Goal: Use online tool/utility: Utilize a website feature to perform a specific function

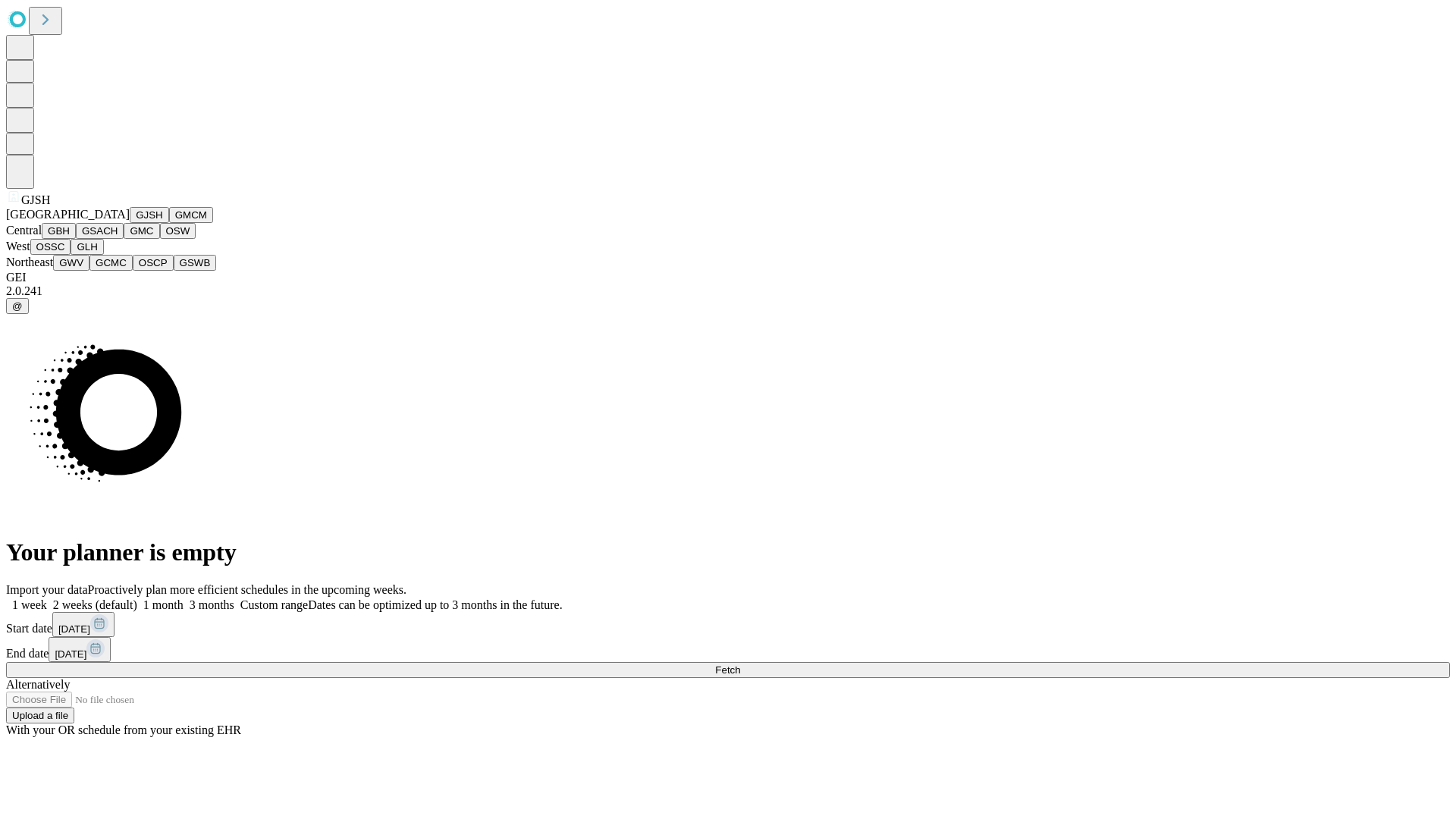
click at [129, 223] on button "GJSH" at bounding box center [149, 215] width 40 height 16
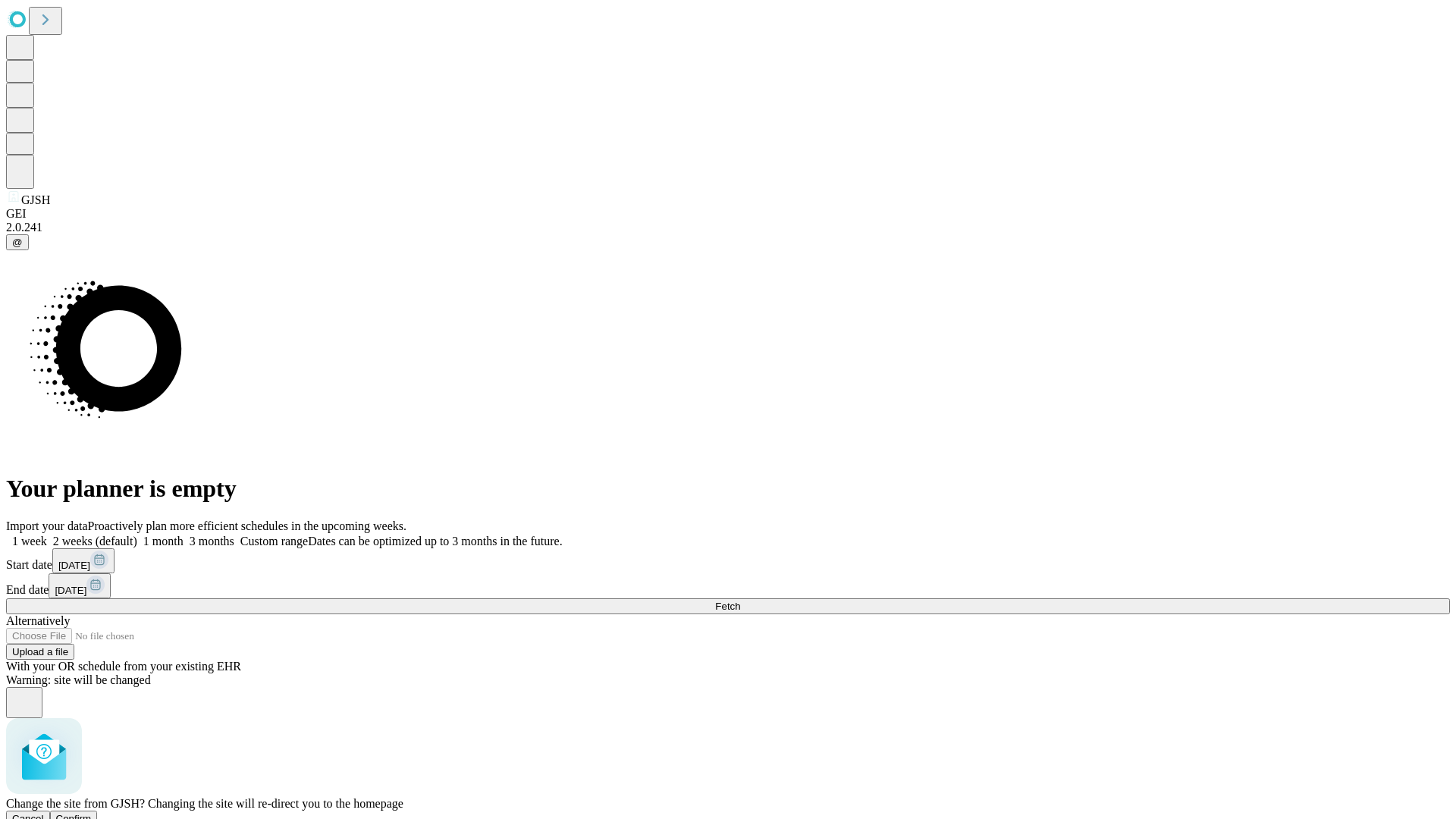
click at [92, 813] on span "Confirm" at bounding box center [74, 818] width 35 height 11
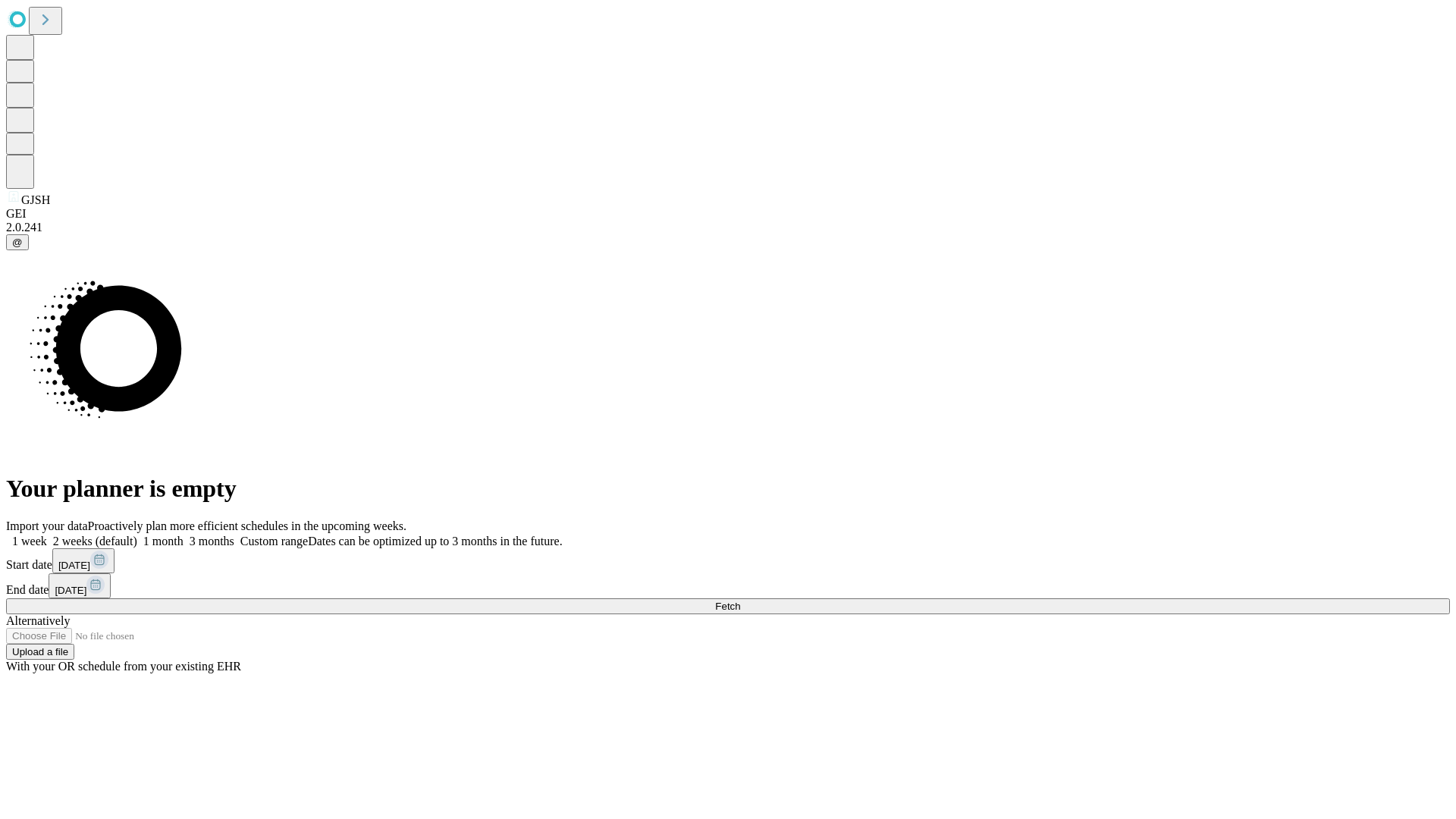
click at [183, 535] on label "1 month" at bounding box center [160, 541] width 47 height 13
click at [740, 601] on span "Fetch" at bounding box center [727, 606] width 25 height 11
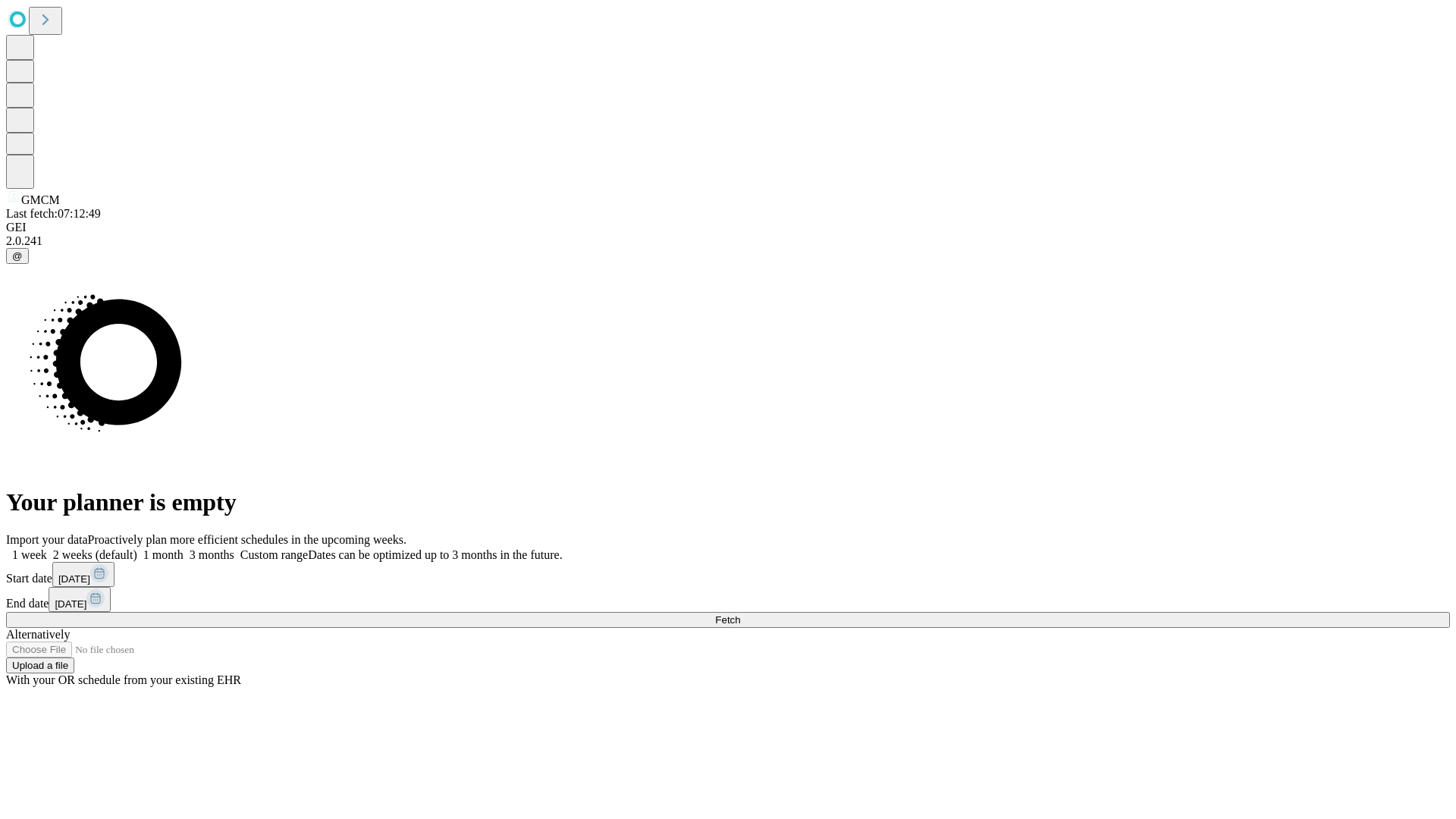
click at [740, 615] on span "Fetch" at bounding box center [727, 620] width 25 height 11
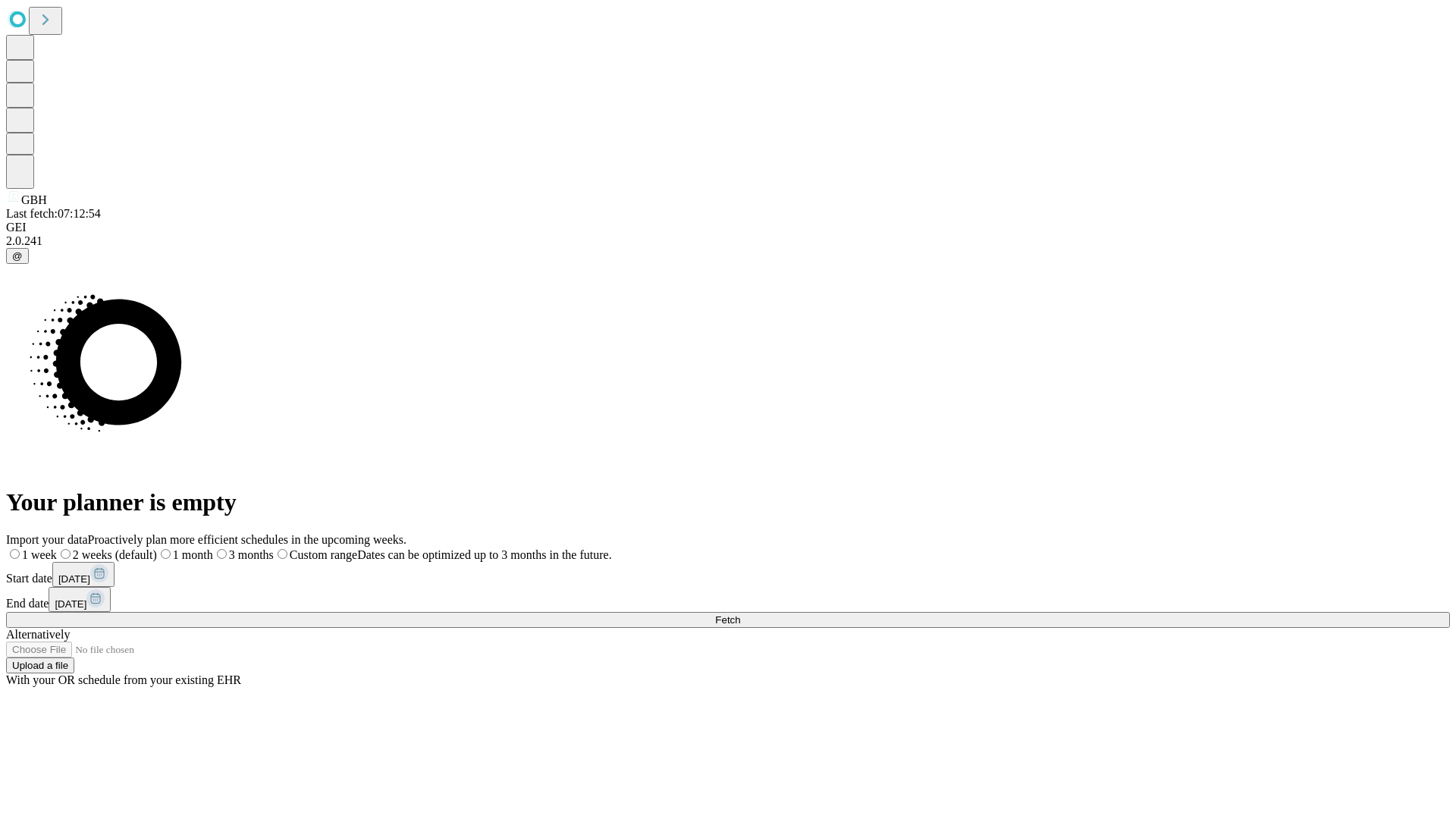
click at [213, 549] on label "1 month" at bounding box center [185, 555] width 56 height 13
click at [740, 615] on span "Fetch" at bounding box center [727, 620] width 25 height 11
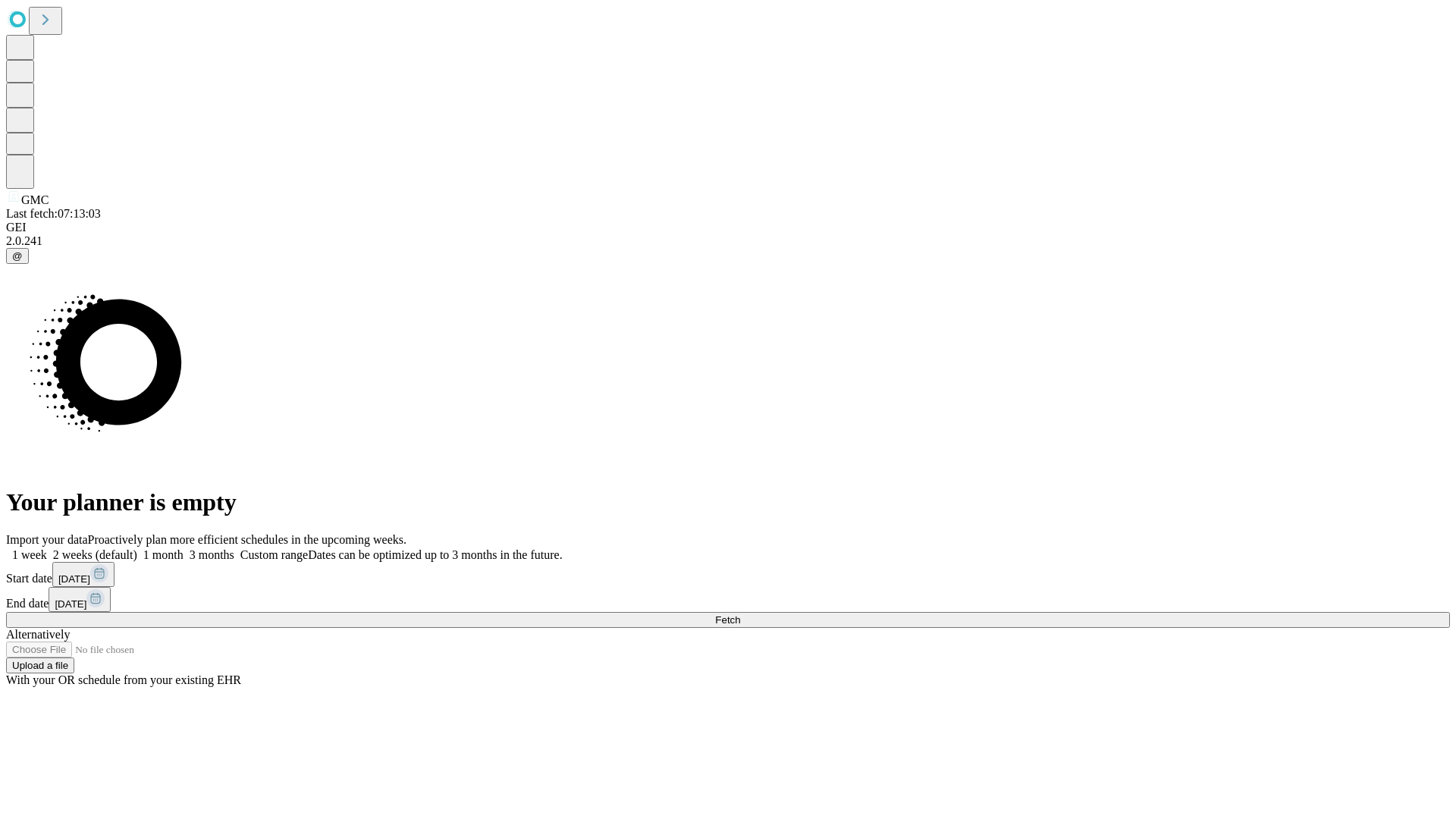
click at [183, 549] on label "1 month" at bounding box center [160, 555] width 47 height 13
click at [740, 615] on span "Fetch" at bounding box center [727, 620] width 25 height 11
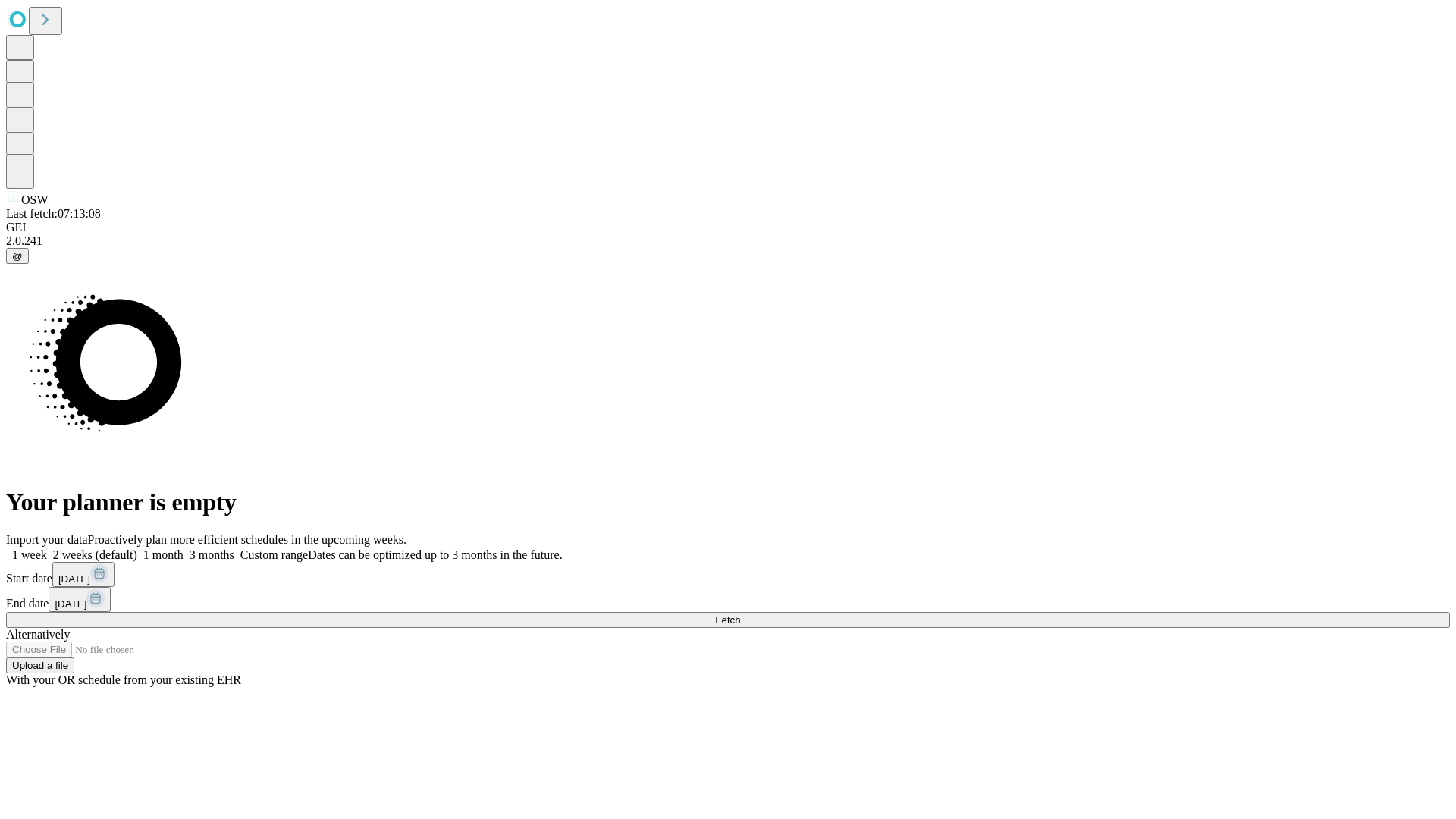
click at [183, 549] on label "1 month" at bounding box center [160, 555] width 47 height 13
click at [740, 615] on span "Fetch" at bounding box center [727, 620] width 25 height 11
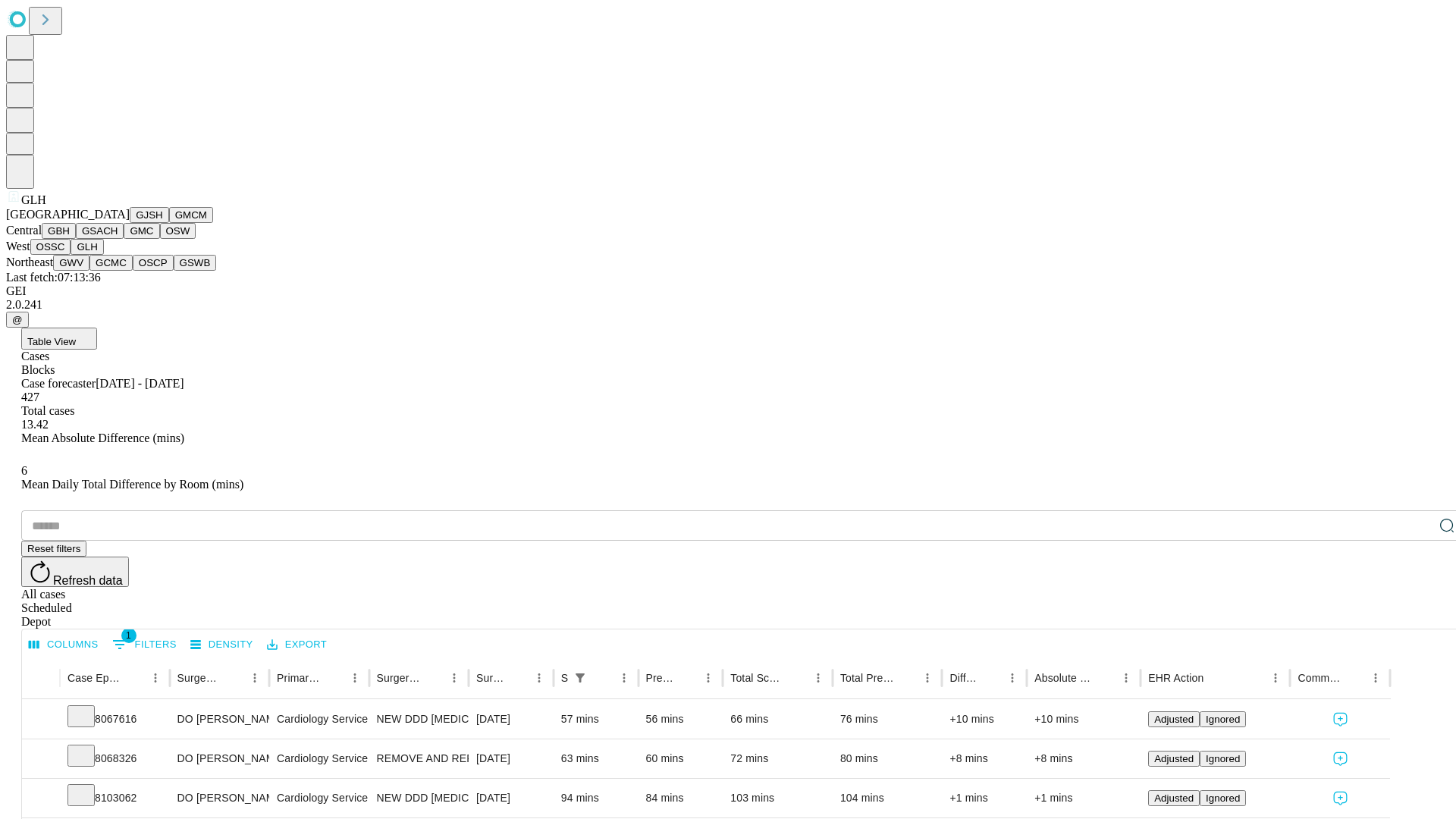
click at [90, 271] on button "GWV" at bounding box center [70, 262] width 36 height 16
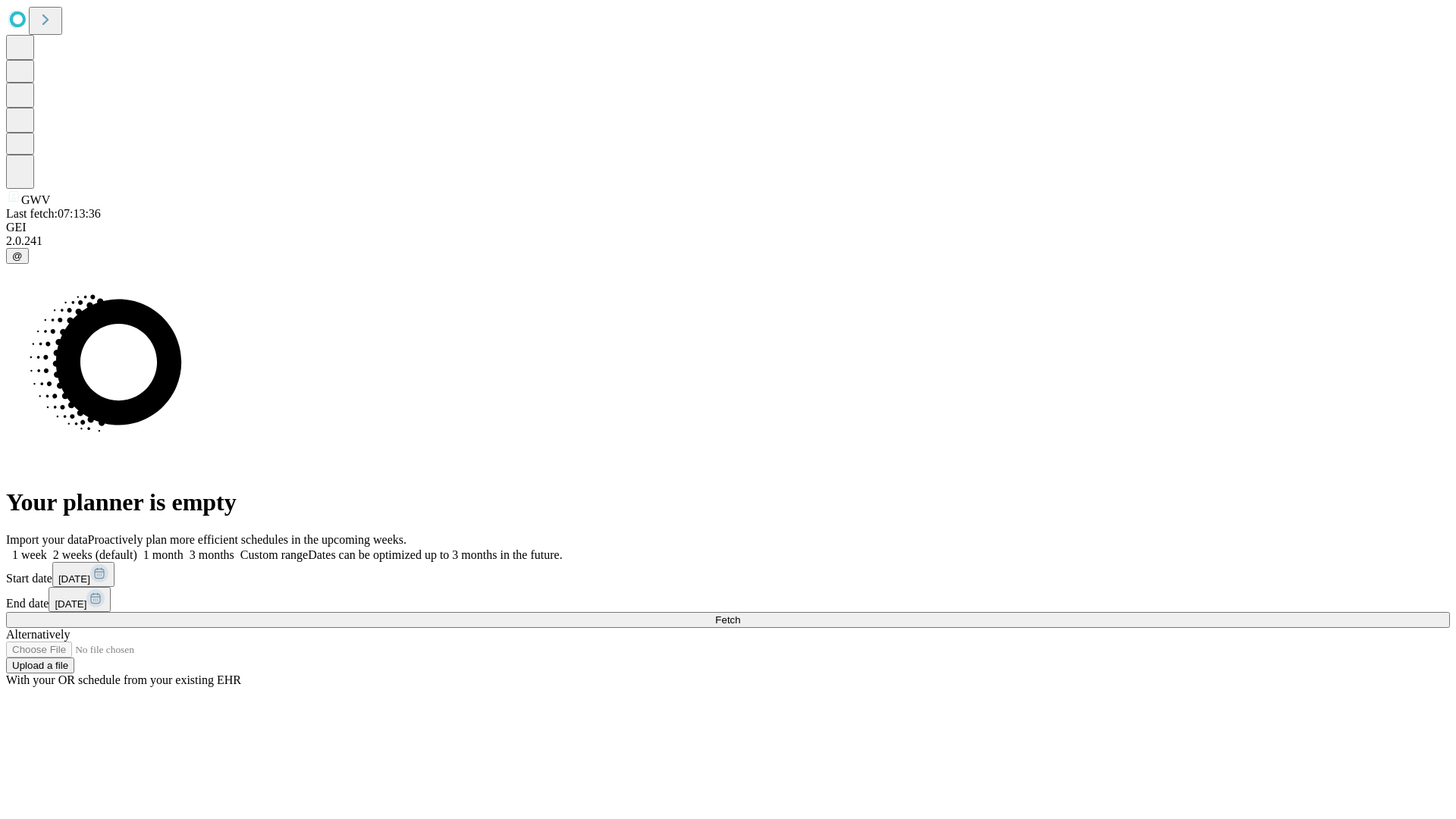
click at [183, 549] on label "1 month" at bounding box center [160, 555] width 47 height 13
click at [740, 615] on span "Fetch" at bounding box center [727, 620] width 25 height 11
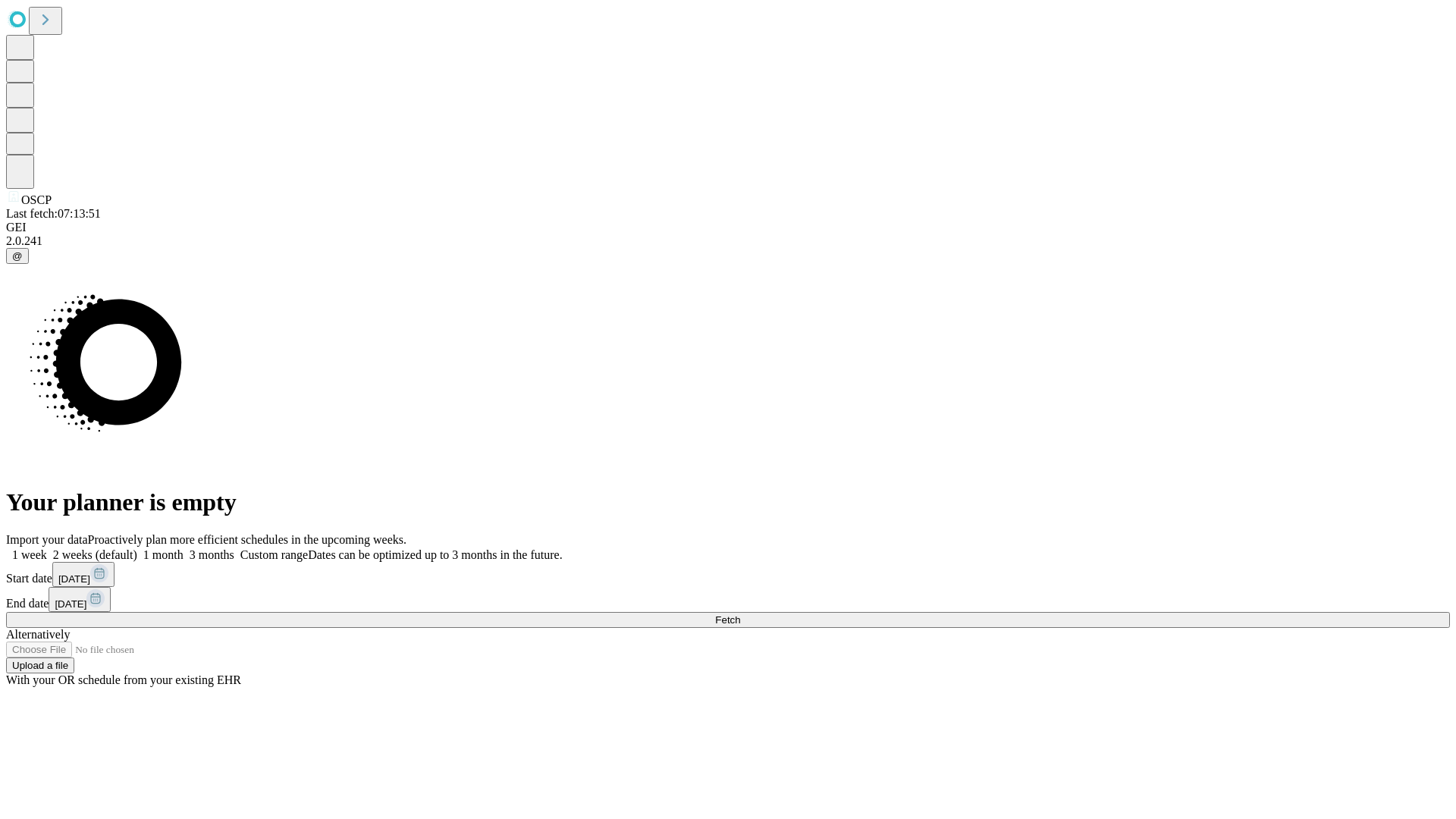
click at [183, 549] on label "1 month" at bounding box center [160, 555] width 47 height 13
click at [740, 615] on span "Fetch" at bounding box center [727, 620] width 25 height 11
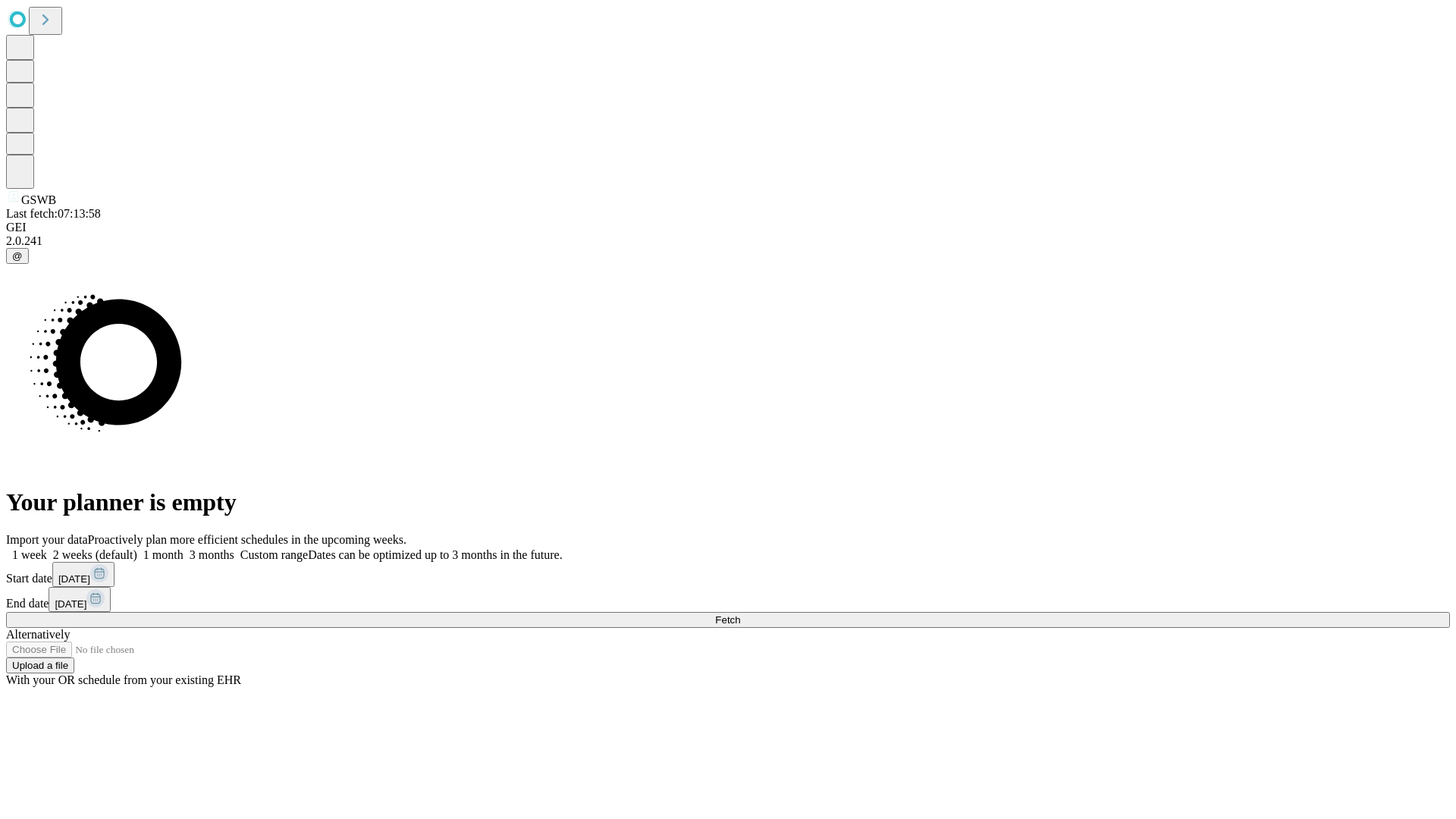
click at [740, 615] on span "Fetch" at bounding box center [727, 620] width 25 height 11
